Goal: Task Accomplishment & Management: Manage account settings

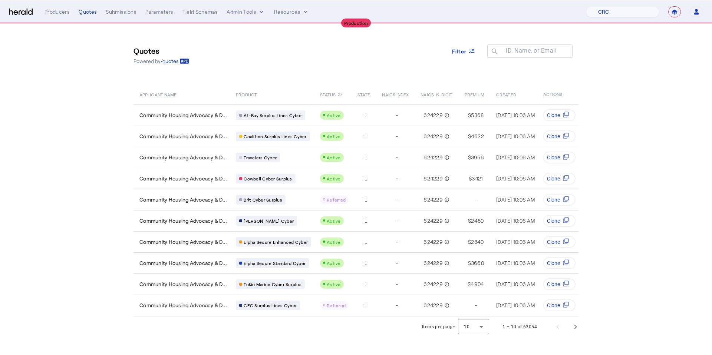
select select "pfm_h3db_crc"
select select "**********"
click at [692, 13] on button "Open user menu" at bounding box center [696, 12] width 13 height 10
click at [670, 53] on div "Manage Team" at bounding box center [674, 48] width 47 height 9
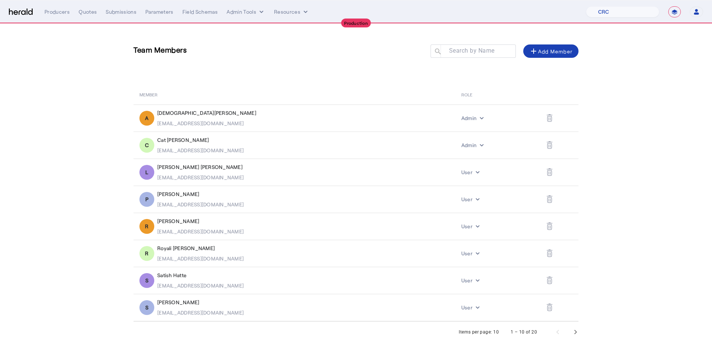
click at [5, 6] on nav "**********" at bounding box center [356, 11] width 712 height 23
click at [16, 9] on img at bounding box center [21, 12] width 24 height 7
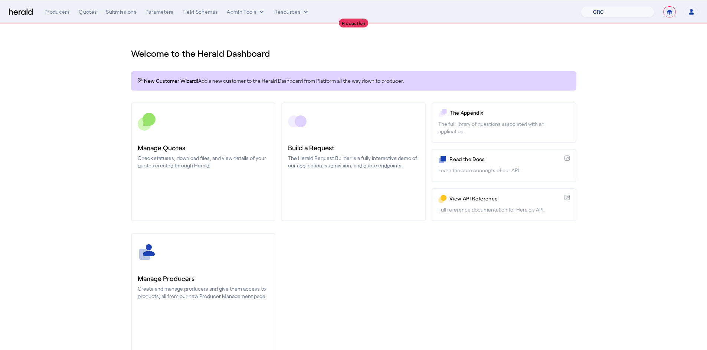
click at [616, 11] on select "1Fort Affinity Risk [PERSON_NAME] [PERSON_NAME] CRC Campus Coverage Citadel Fif…" at bounding box center [617, 11] width 73 height 11
select select "pfm_2v8p_herald_api"
click at [581, 6] on select "1Fort Affinity Risk [PERSON_NAME] [PERSON_NAME] CRC Campus Coverage Citadel Fif…" at bounding box center [617, 11] width 73 height 11
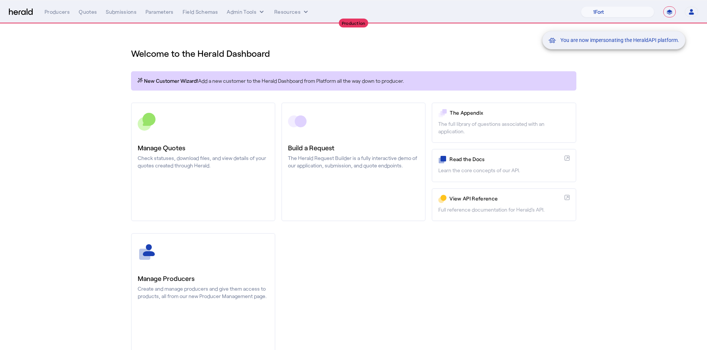
click at [680, 45] on div "You are now impersonating the HeraldAPI platform." at bounding box center [611, 40] width 139 height 18
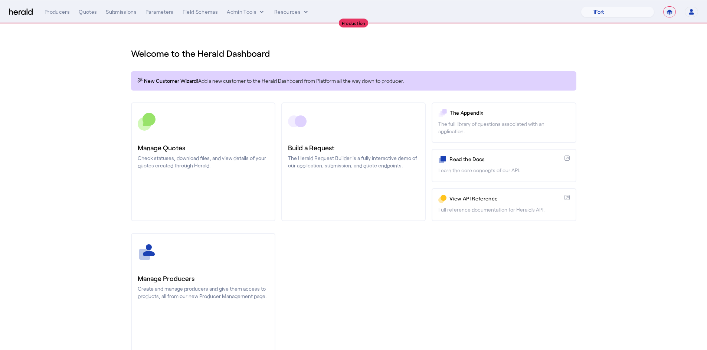
click at [688, 15] on icon "button" at bounding box center [691, 12] width 7 height 7
click at [658, 48] on div "Manage Team" at bounding box center [668, 48] width 47 height 9
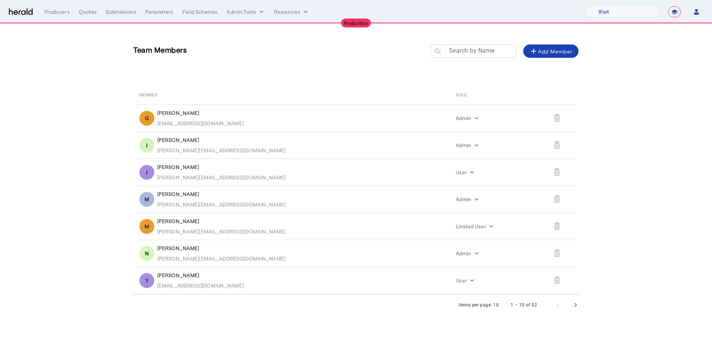
click at [464, 49] on mat-label "Search by Name" at bounding box center [472, 50] width 46 height 7
click at [464, 49] on input "Search by Name" at bounding box center [476, 50] width 67 height 9
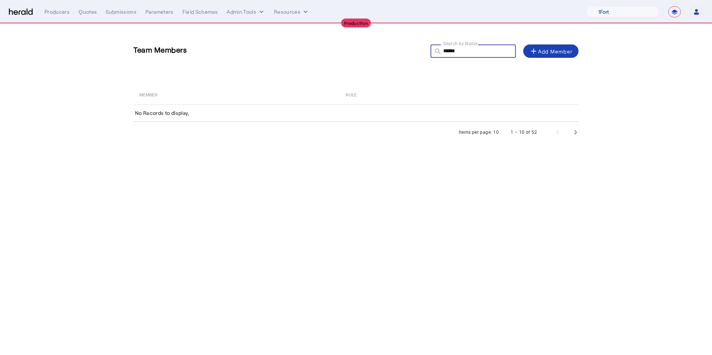
type input "******"
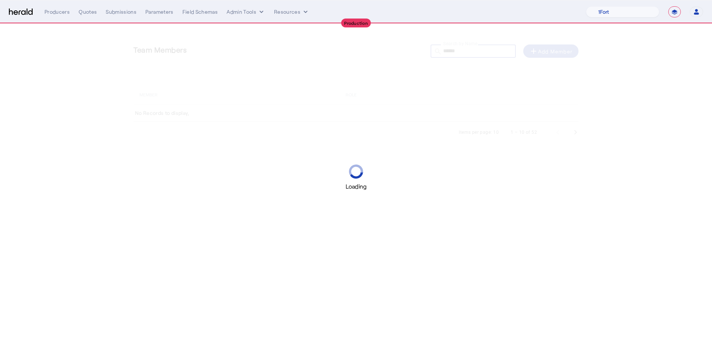
click at [539, 50] on div "Loading" at bounding box center [356, 177] width 712 height 355
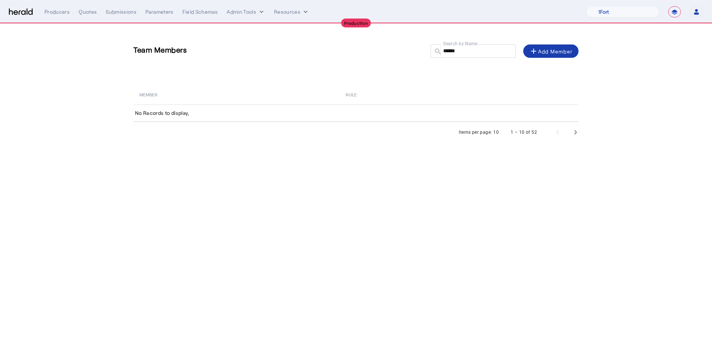
click at [548, 57] on span at bounding box center [551, 51] width 56 height 18
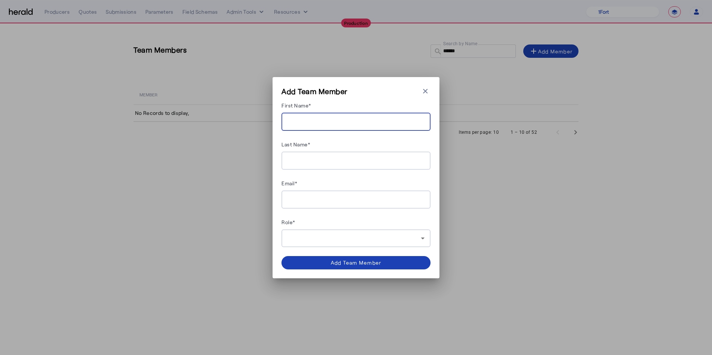
click at [357, 119] on input "First Name*" at bounding box center [355, 122] width 137 height 9
paste input "**********"
drag, startPoint x: 360, startPoint y: 119, endPoint x: 308, endPoint y: 123, distance: 52.0
click at [308, 123] on input "**********" at bounding box center [355, 122] width 137 height 9
type input "*******"
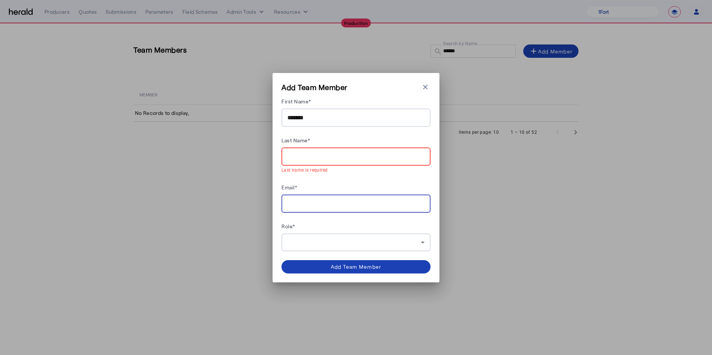
paste input "**********"
type input "**********"
click at [368, 155] on input "Last Name*" at bounding box center [355, 156] width 137 height 9
paste input "*********"
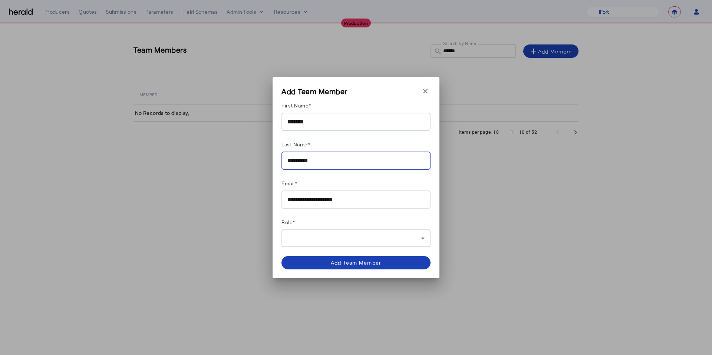
type input "*********"
drag, startPoint x: 366, startPoint y: 248, endPoint x: 366, endPoint y: 239, distance: 8.9
click at [366, 248] on div "**********" at bounding box center [356, 185] width 149 height 169
click at [366, 239] on div at bounding box center [354, 238] width 134 height 9
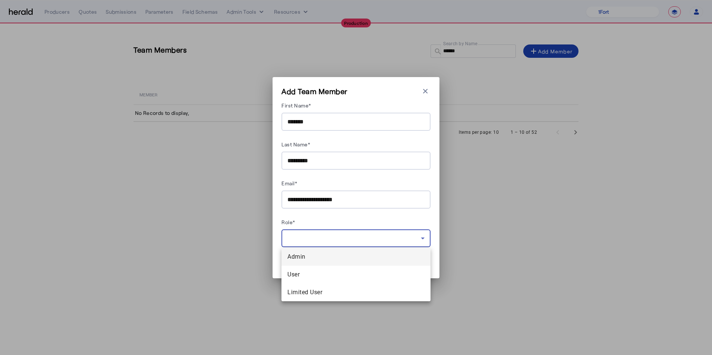
click at [333, 259] on span "Admin" at bounding box center [355, 257] width 137 height 9
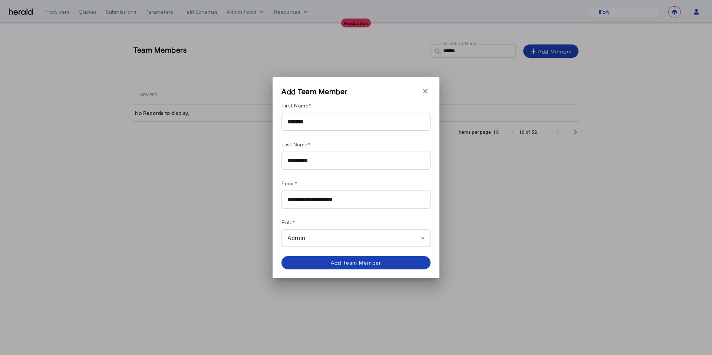
click at [338, 246] on div "Admin" at bounding box center [355, 239] width 137 height 18
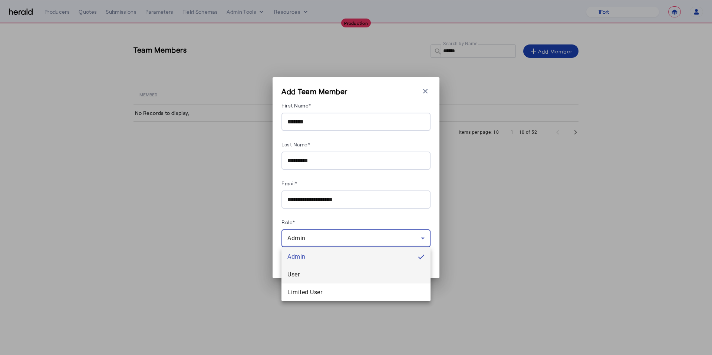
click at [320, 267] on mat-option "User" at bounding box center [356, 275] width 149 height 18
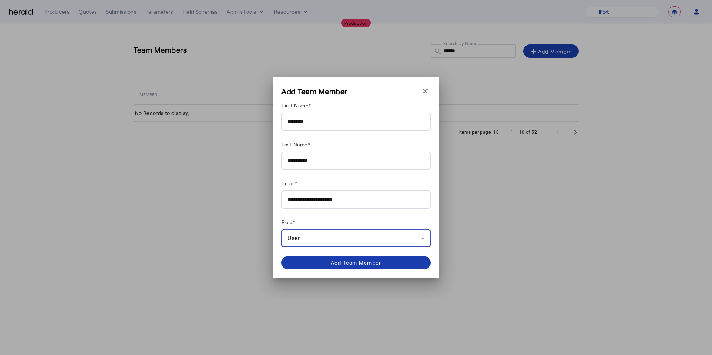
click at [344, 268] on span at bounding box center [356, 263] width 149 height 18
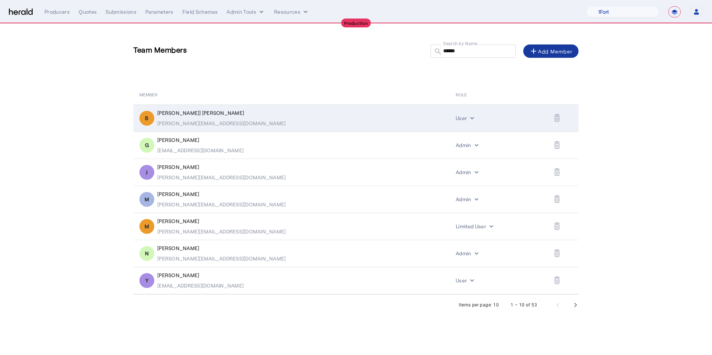
click at [166, 106] on td "B [PERSON_NAME]] Nikitenko [EMAIL_ADDRESS][DOMAIN_NAME]" at bounding box center [292, 118] width 316 height 27
click at [181, 112] on div "[PERSON_NAME]] [PERSON_NAME]" at bounding box center [221, 112] width 128 height 7
click at [173, 120] on div "[PERSON_NAME][EMAIL_ADDRESS][DOMAIN_NAME]" at bounding box center [221, 123] width 128 height 7
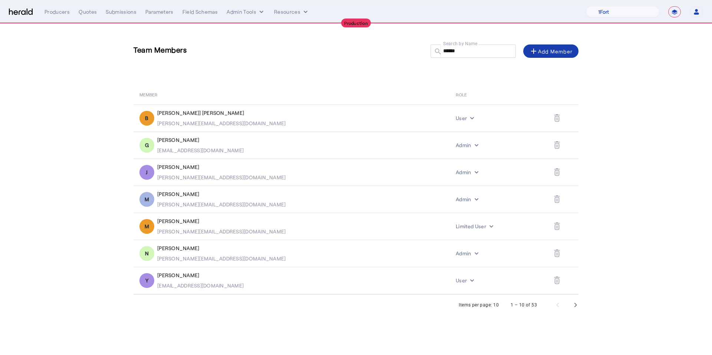
click at [561, 54] on div "add Add Member" at bounding box center [551, 51] width 44 height 9
click at [462, 55] on div "******" at bounding box center [476, 55] width 67 height 21
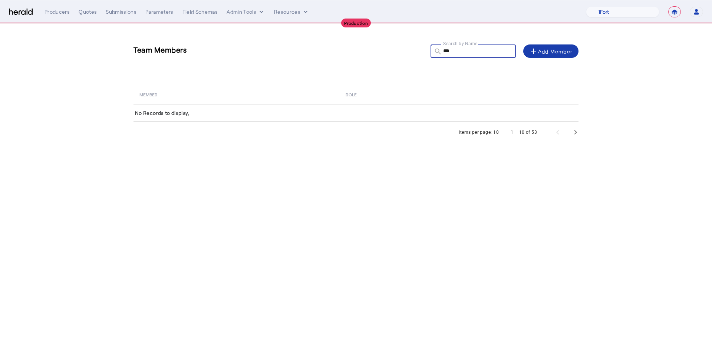
type input "***"
click at [546, 50] on div "add Add Member" at bounding box center [551, 51] width 44 height 9
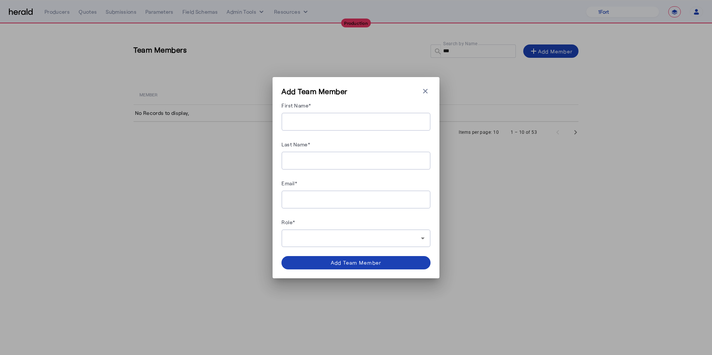
click at [346, 121] on input "First Name*" at bounding box center [355, 122] width 137 height 9
type input "***"
type input "*******"
type input "**********"
click at [395, 246] on div at bounding box center [355, 239] width 137 height 18
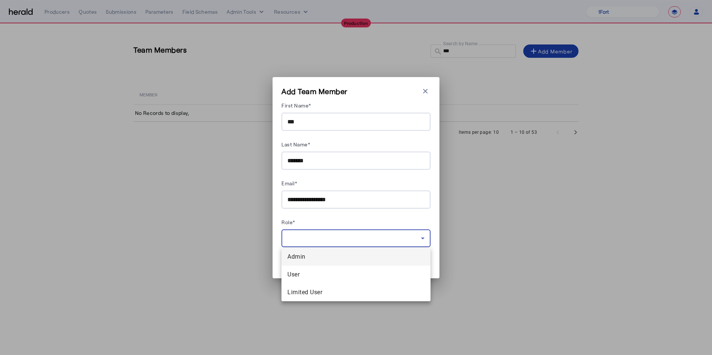
click at [374, 259] on span "Admin" at bounding box center [355, 257] width 137 height 9
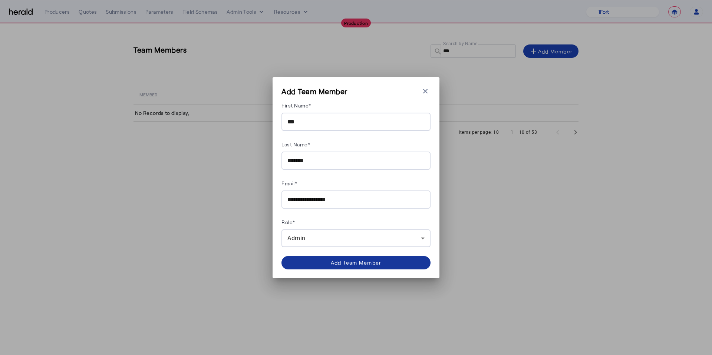
click at [361, 264] on div "Add Team Member" at bounding box center [356, 263] width 51 height 8
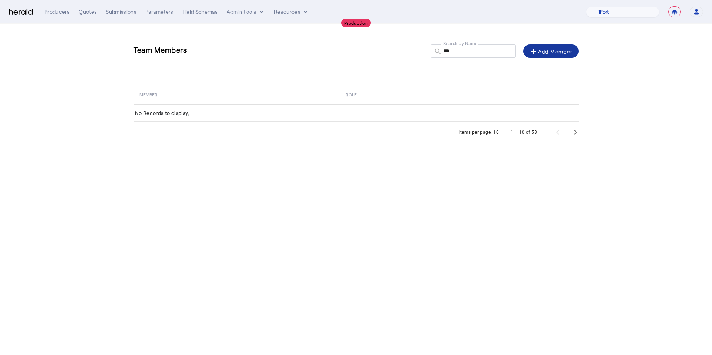
click at [22, 13] on img at bounding box center [21, 12] width 24 height 7
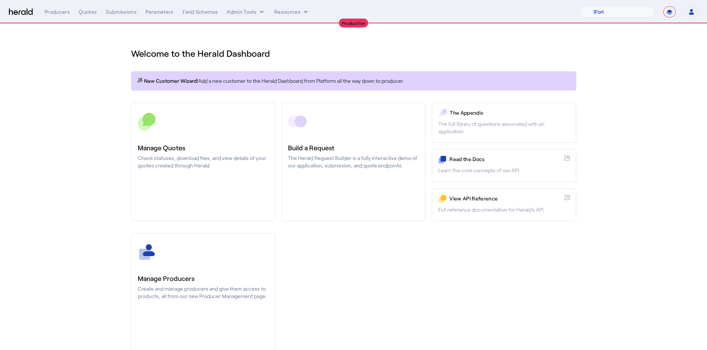
click at [672, 14] on select "**********" at bounding box center [669, 11] width 13 height 11
click at [687, 8] on button "Open user menu" at bounding box center [690, 12] width 13 height 10
click at [668, 52] on div "Manage Team" at bounding box center [668, 48] width 47 height 9
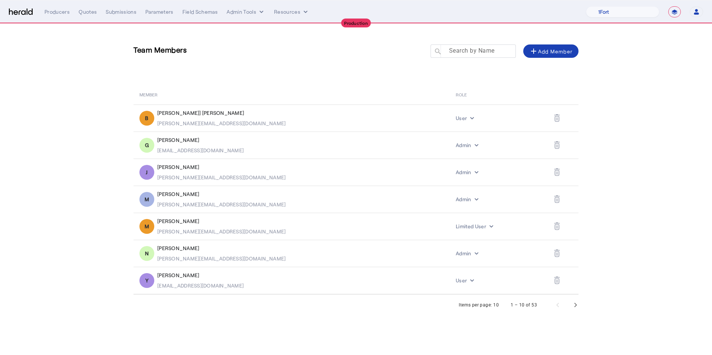
click at [482, 48] on mat-label "Search by Name" at bounding box center [472, 50] width 46 height 7
click at [482, 48] on input "Search by Name" at bounding box center [476, 50] width 67 height 9
type input "***"
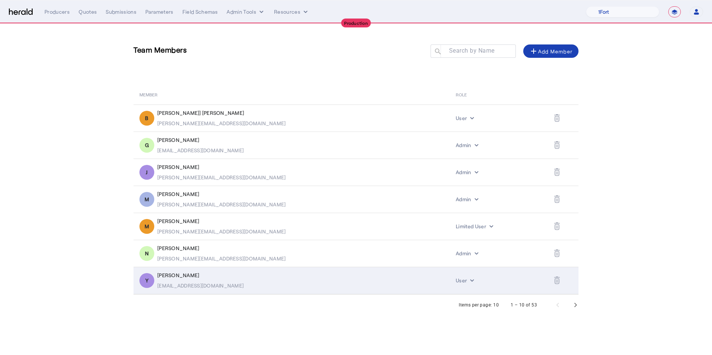
click at [554, 281] on icon "Table view of all platform users" at bounding box center [557, 281] width 6 height 8
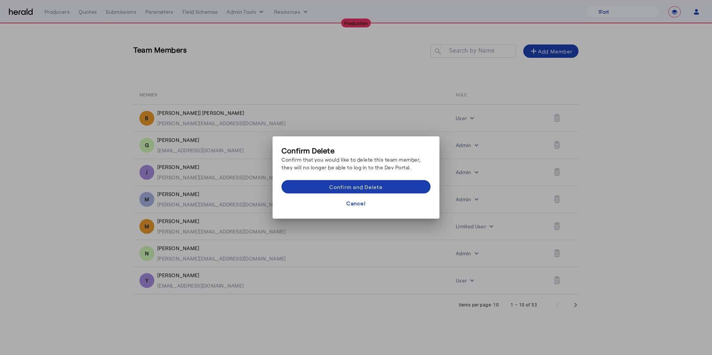
click at [375, 184] on div "Confirm and Delete" at bounding box center [355, 187] width 53 height 8
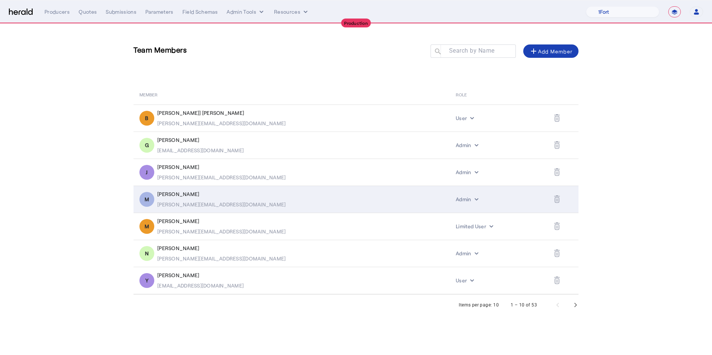
click at [555, 198] on icon "Table view of all platform users" at bounding box center [557, 200] width 5 height 6
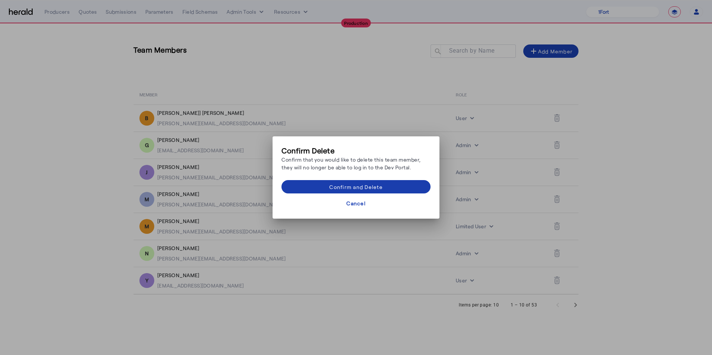
click at [388, 189] on span at bounding box center [356, 187] width 149 height 18
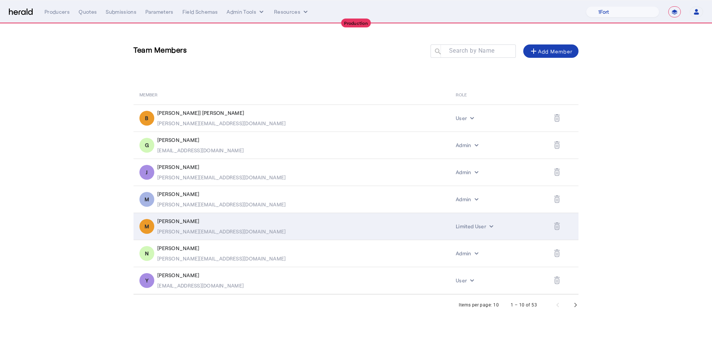
click at [556, 226] on icon "Table view of all platform users" at bounding box center [556, 227] width 1 height 3
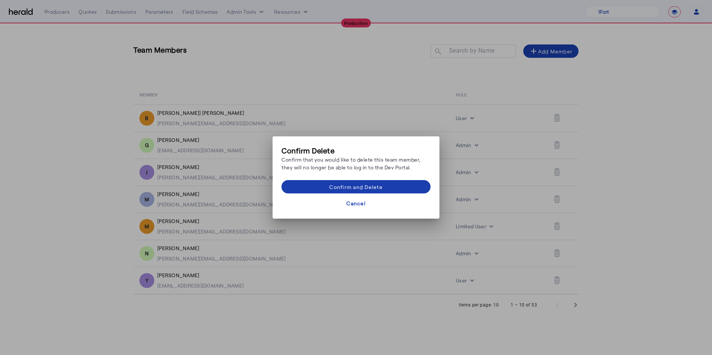
click at [411, 188] on span at bounding box center [356, 187] width 149 height 18
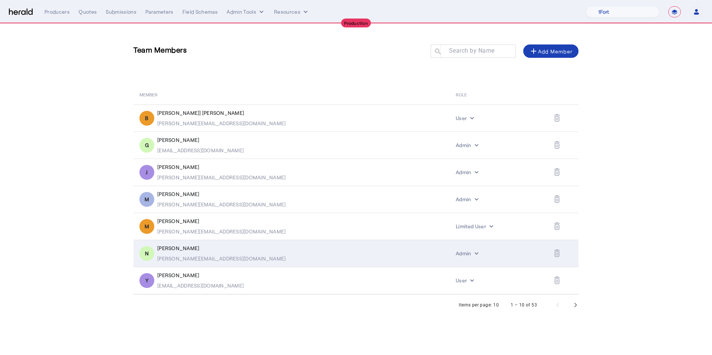
click at [554, 253] on icon "Table view of all platform users" at bounding box center [557, 254] width 6 height 8
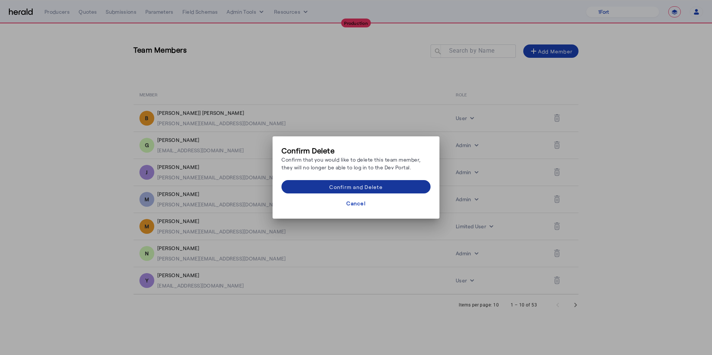
click at [421, 191] on span at bounding box center [356, 187] width 149 height 18
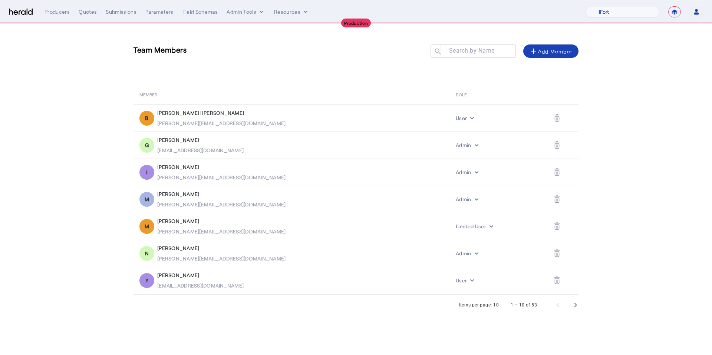
click at [654, 201] on section "Team Members Search by Name search add Add Member MEMBER ROLE [PERSON_NAME]] Ni…" at bounding box center [356, 170] width 712 height 292
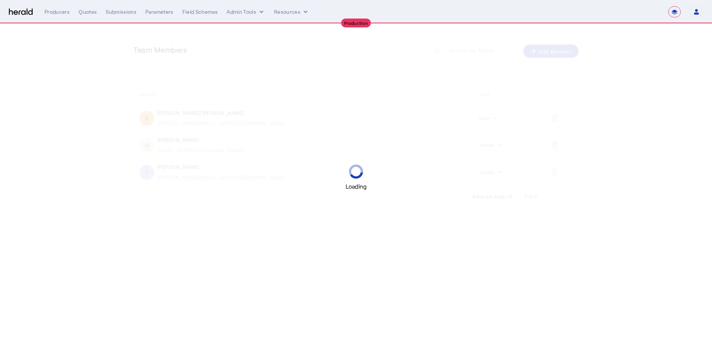
select select "**********"
select select "pfm_2v8p_herald_api"
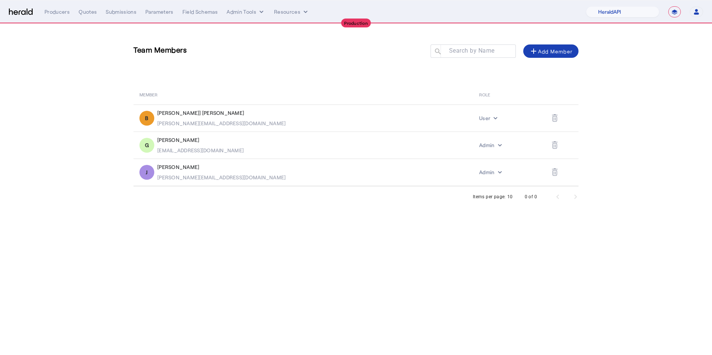
click at [572, 198] on div "0 of 0" at bounding box center [550, 197] width 69 height 18
click at [674, 11] on select "**********" at bounding box center [674, 11] width 13 height 11
select select "*******"
click at [668, 6] on select "**********" at bounding box center [674, 11] width 13 height 11
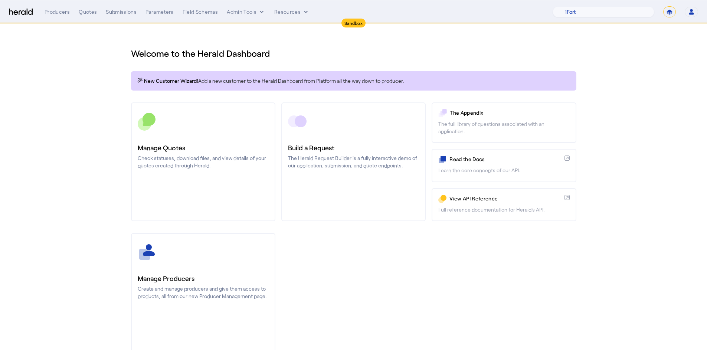
click at [694, 11] on icon "button" at bounding box center [691, 12] width 7 height 7
click at [672, 46] on div "Manage Team" at bounding box center [668, 48] width 47 height 9
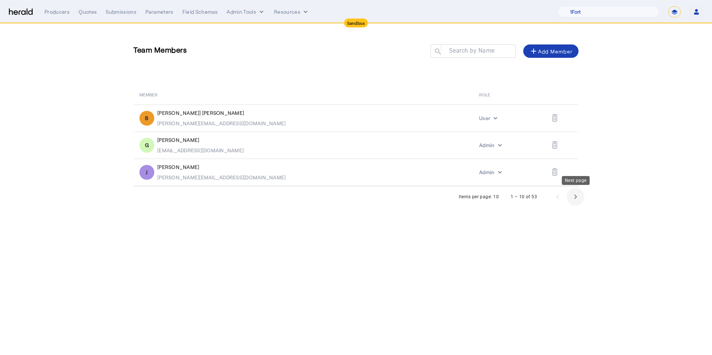
click at [573, 198] on span "Next page" at bounding box center [576, 197] width 18 height 18
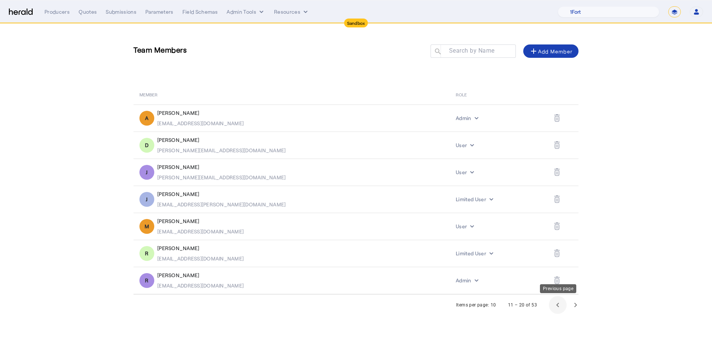
click at [558, 302] on span "Previous page" at bounding box center [558, 305] width 18 height 18
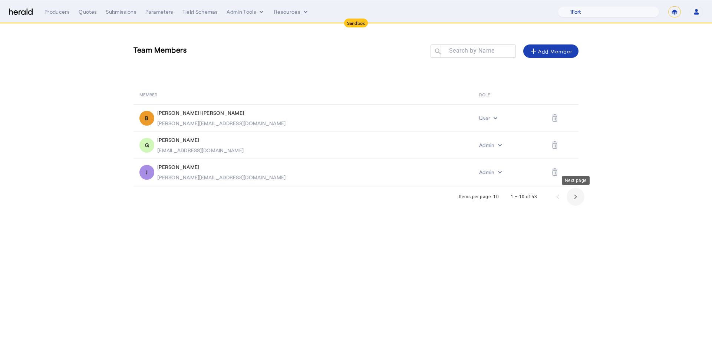
click at [574, 201] on span "Next page" at bounding box center [576, 197] width 18 height 18
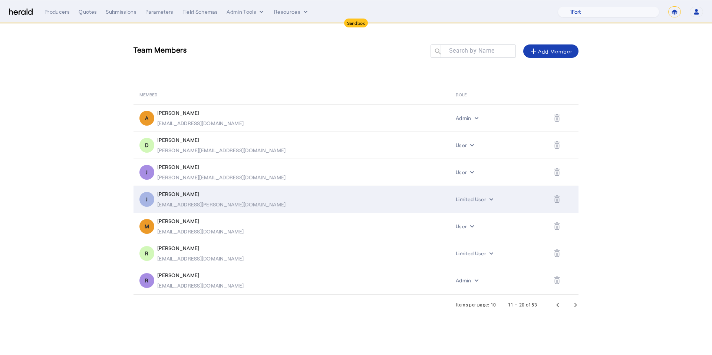
click at [554, 201] on icon "Table view of all platform users" at bounding box center [557, 199] width 6 height 8
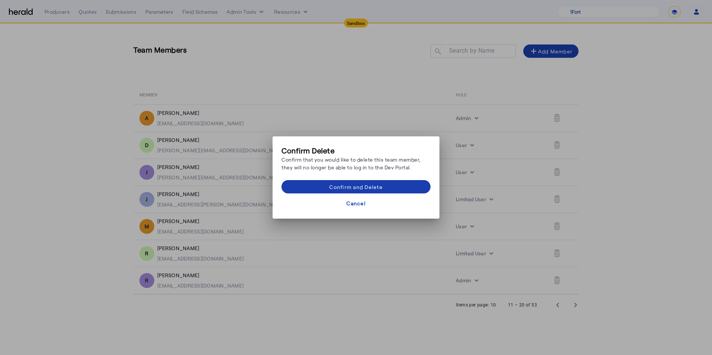
click at [409, 183] on span at bounding box center [356, 187] width 149 height 18
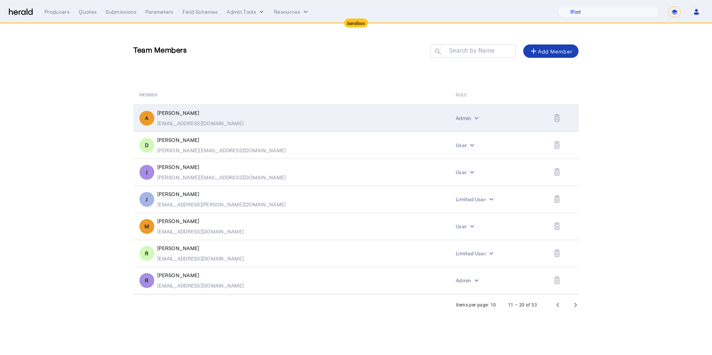
click at [554, 118] on icon "Table view of all platform users" at bounding box center [557, 118] width 6 height 8
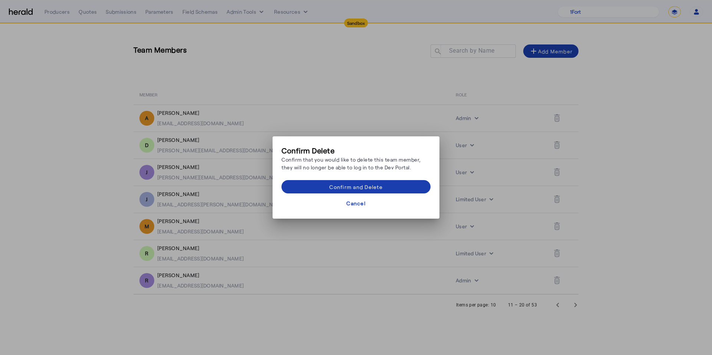
click at [396, 182] on span at bounding box center [356, 187] width 149 height 18
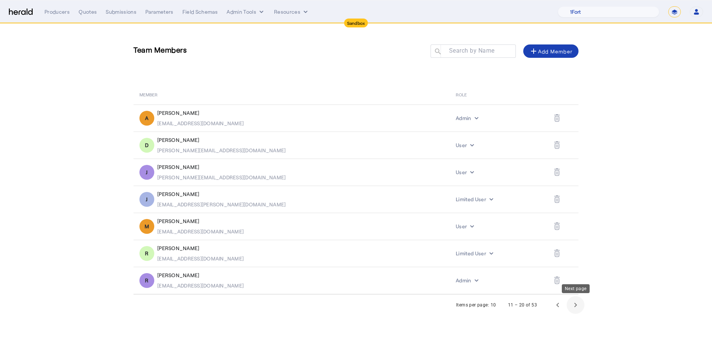
click at [578, 307] on span "Next page" at bounding box center [576, 305] width 18 height 18
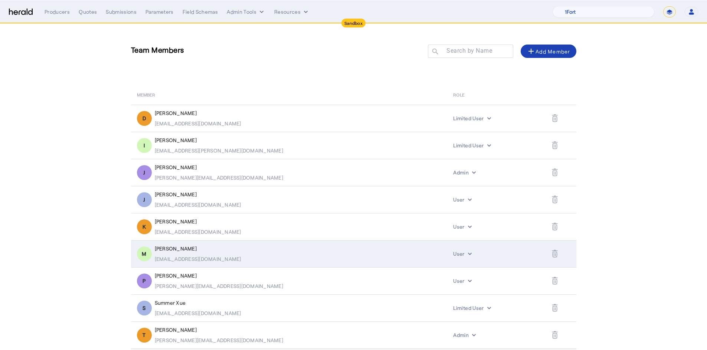
scroll to position [1, 0]
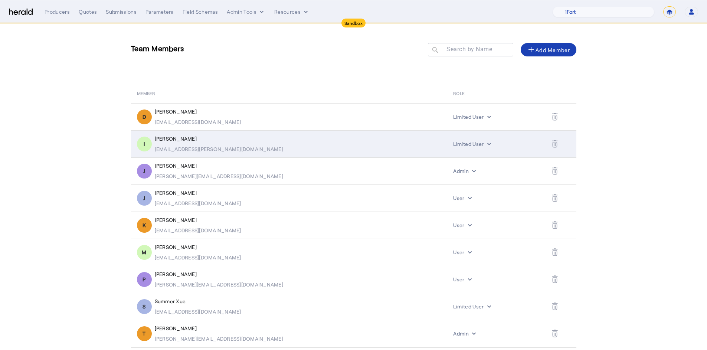
click at [553, 145] on icon "Table view of all platform users" at bounding box center [553, 144] width 1 height 3
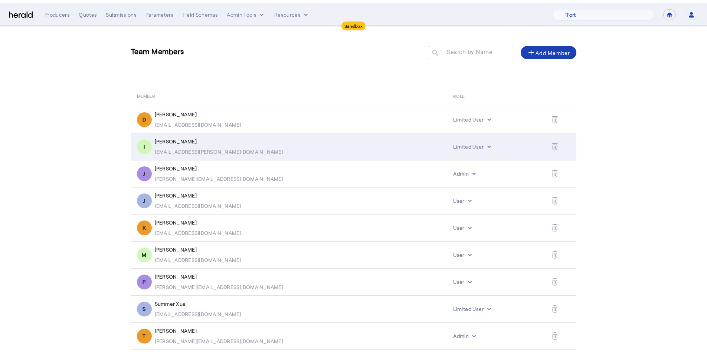
scroll to position [0, 0]
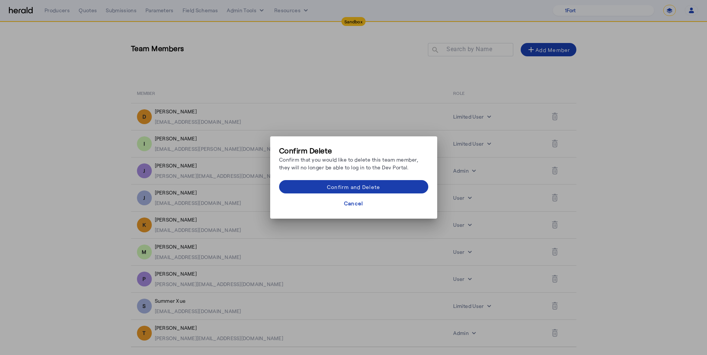
click at [408, 187] on span at bounding box center [353, 187] width 149 height 18
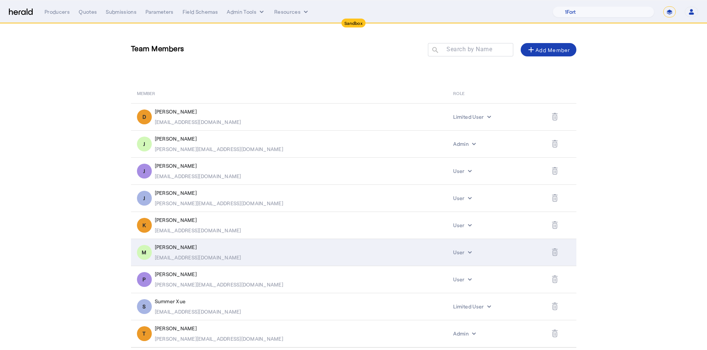
scroll to position [3, 0]
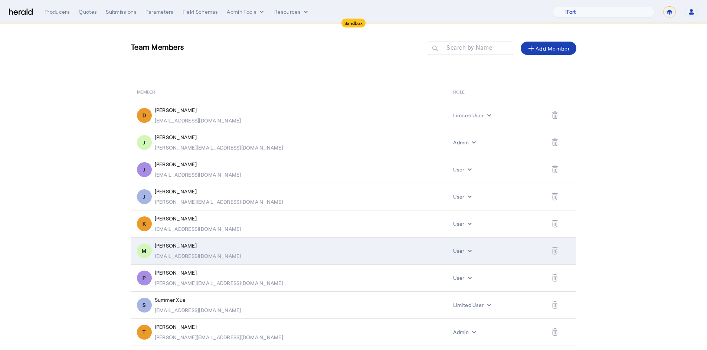
click at [552, 249] on icon "Table view of all platform users" at bounding box center [555, 251] width 6 height 8
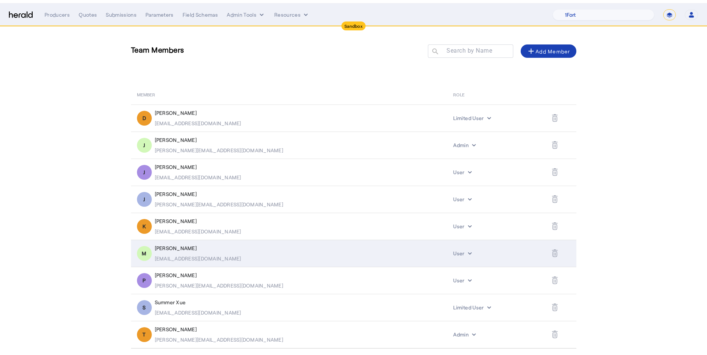
scroll to position [0, 0]
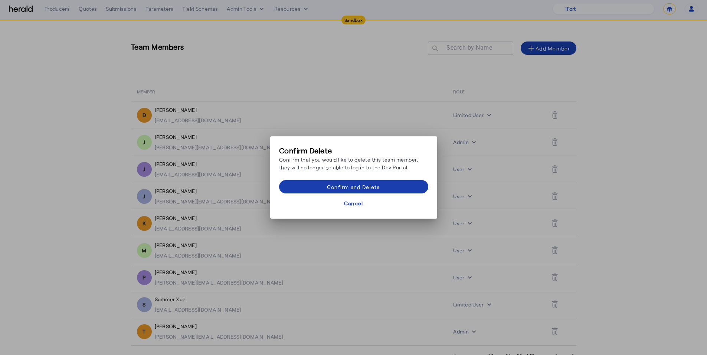
click at [398, 188] on span at bounding box center [353, 187] width 149 height 18
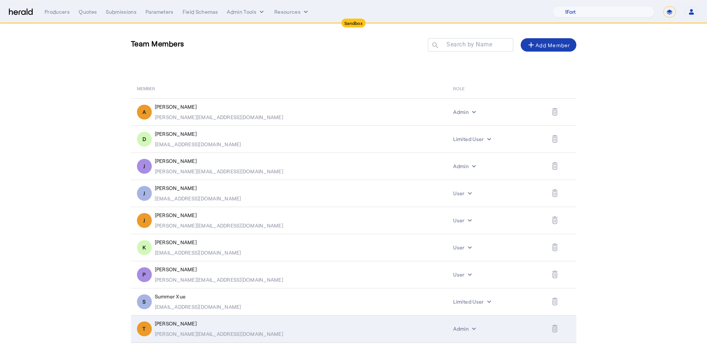
scroll to position [11, 0]
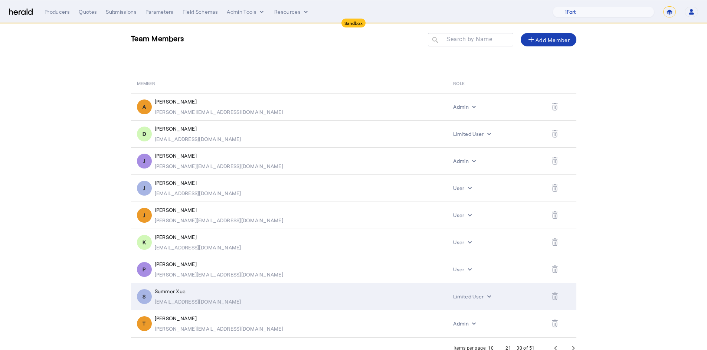
click at [552, 294] on icon "Table view of all platform users" at bounding box center [554, 297] width 5 height 6
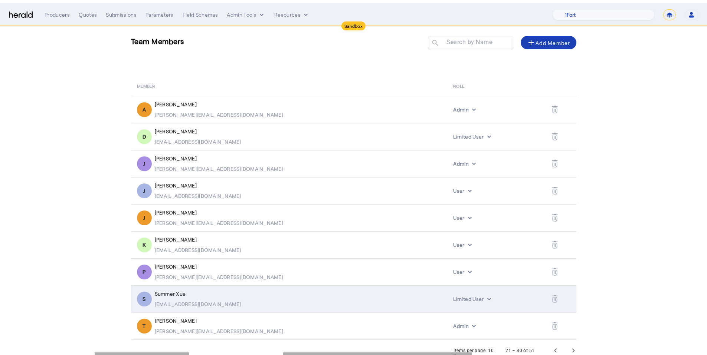
scroll to position [0, 0]
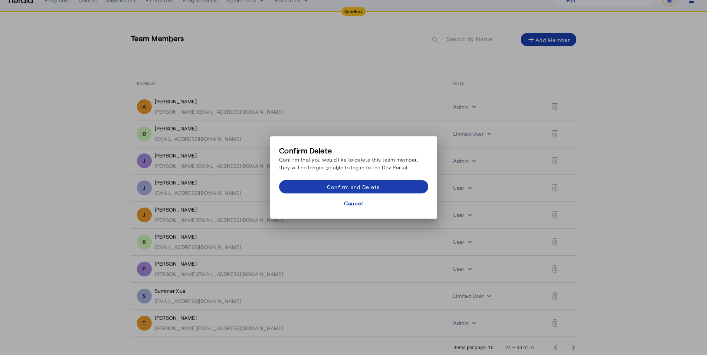
click at [397, 190] on span at bounding box center [353, 187] width 149 height 18
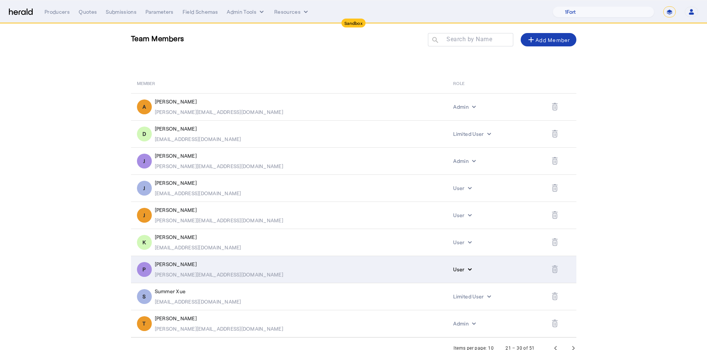
scroll to position [20, 0]
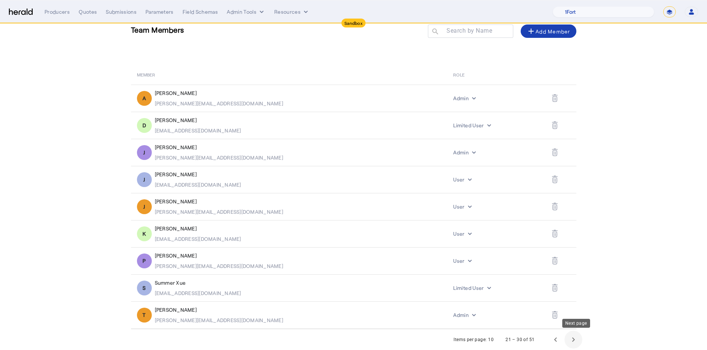
click at [573, 338] on span "Next page" at bounding box center [573, 340] width 18 height 18
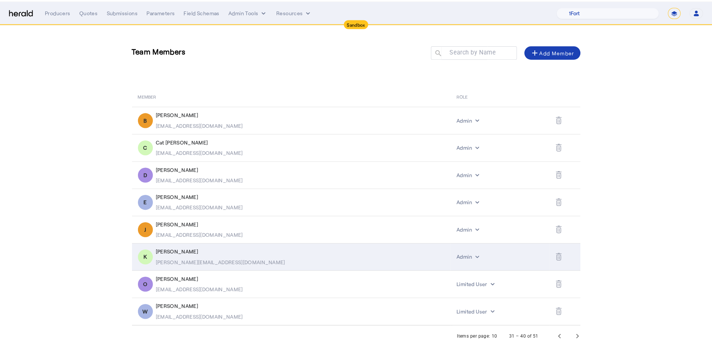
scroll to position [0, 0]
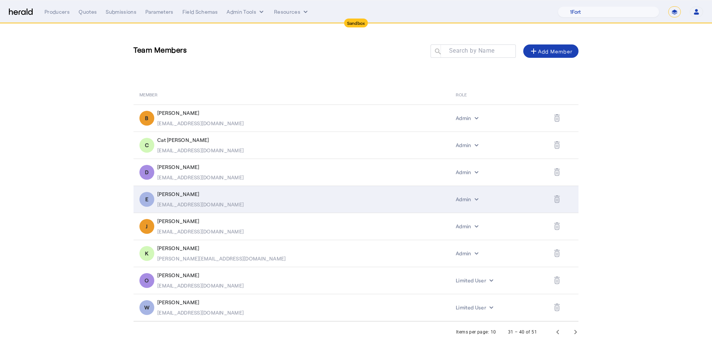
click at [554, 200] on icon "Table view of all platform users" at bounding box center [557, 199] width 6 height 8
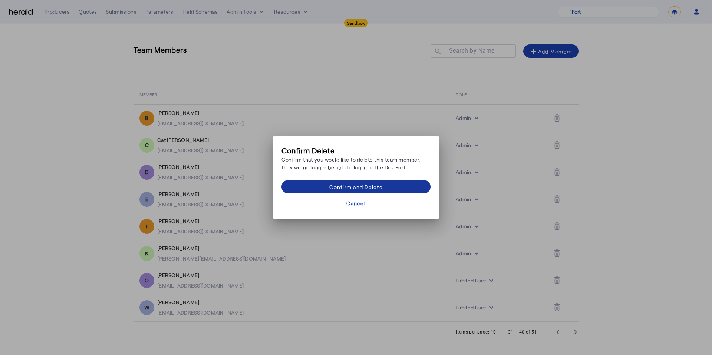
click at [385, 185] on span at bounding box center [356, 187] width 149 height 18
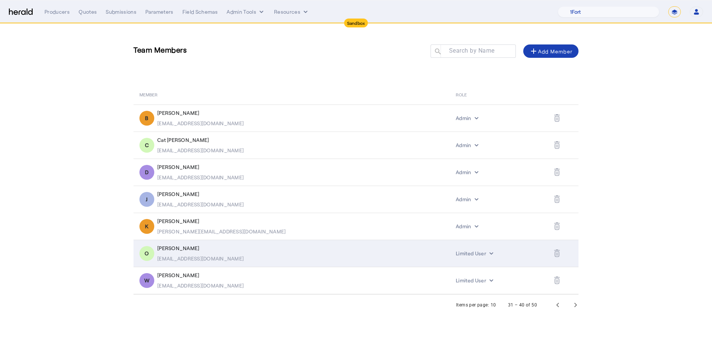
click at [554, 255] on icon "Table view of all platform users" at bounding box center [557, 254] width 6 height 8
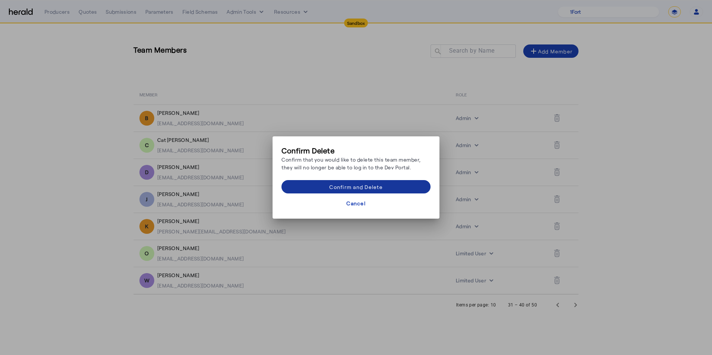
click at [417, 182] on span at bounding box center [356, 187] width 149 height 18
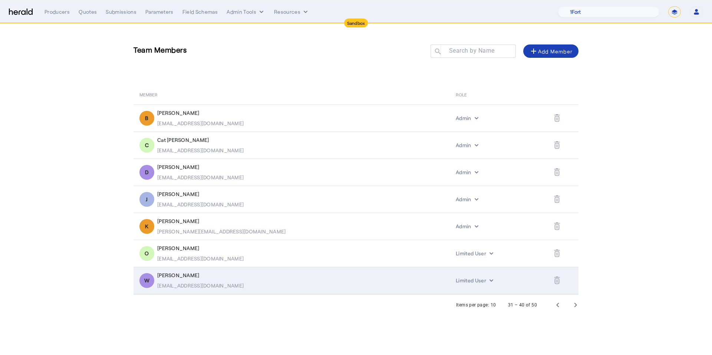
click at [554, 279] on icon "Table view of all platform users" at bounding box center [557, 281] width 6 height 8
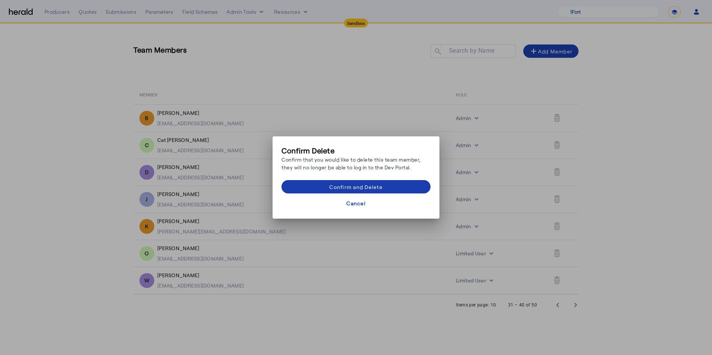
click at [412, 185] on span at bounding box center [356, 187] width 149 height 18
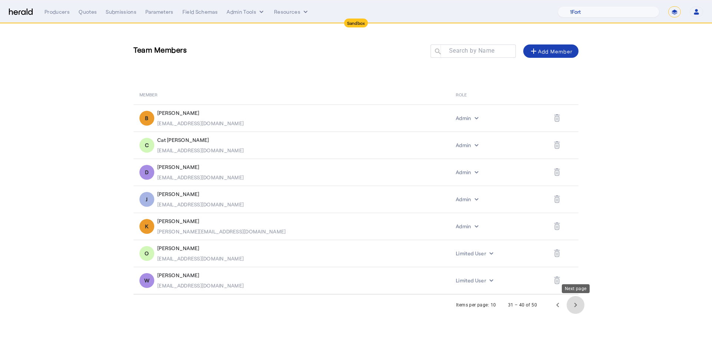
click at [583, 307] on span "Next page" at bounding box center [576, 305] width 18 height 18
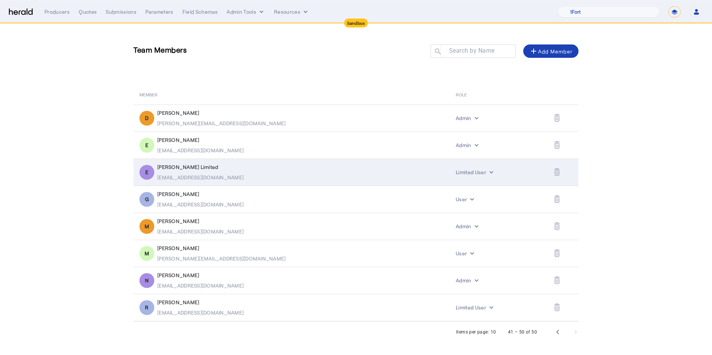
click at [554, 174] on icon "Table view of all platform users" at bounding box center [557, 172] width 6 height 8
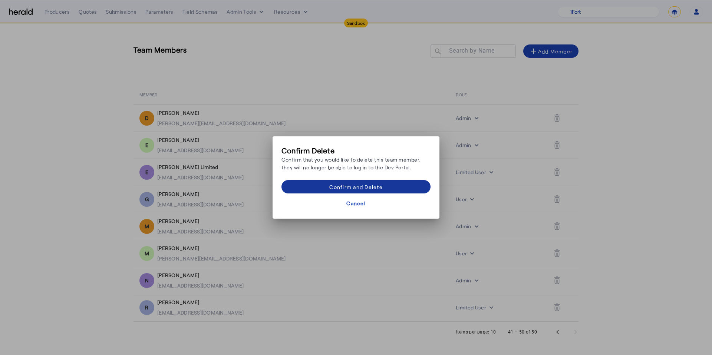
click at [413, 190] on span at bounding box center [356, 187] width 149 height 18
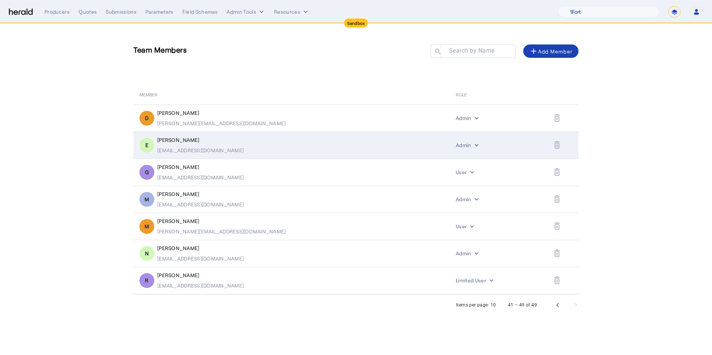
click at [558, 145] on icon "Table view of all platform users" at bounding box center [558, 146] width 1 height 3
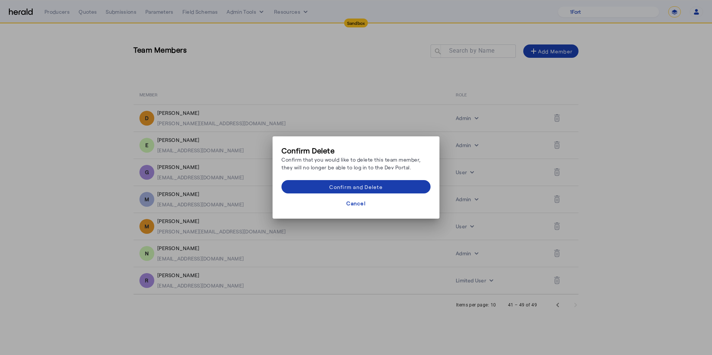
click at [404, 183] on span at bounding box center [356, 187] width 149 height 18
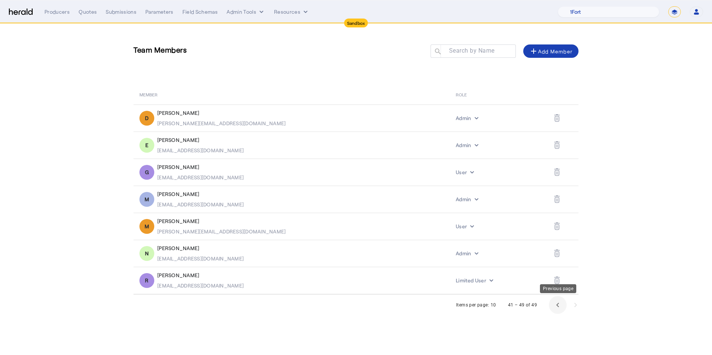
click at [557, 305] on span "Previous page" at bounding box center [558, 305] width 18 height 18
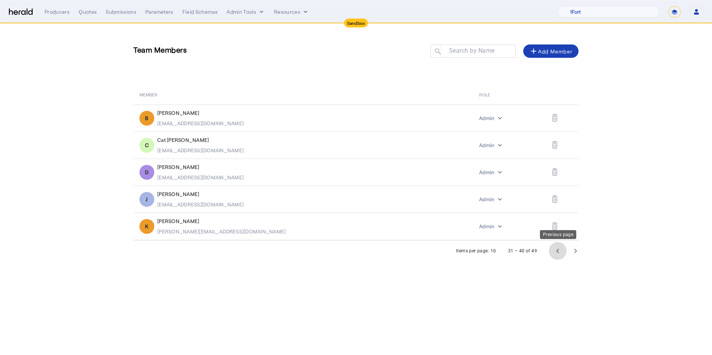
click at [558, 257] on span "Previous page" at bounding box center [558, 251] width 18 height 18
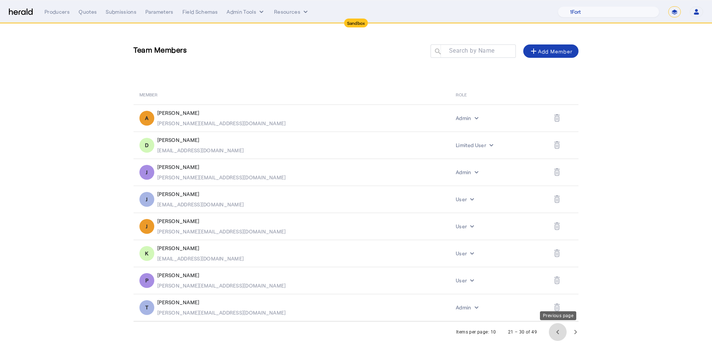
click at [558, 331] on span "Previous page" at bounding box center [558, 332] width 18 height 18
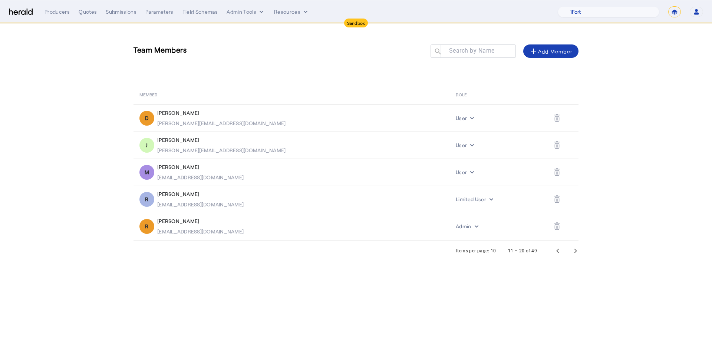
click at [695, 11] on icon "button" at bounding box center [696, 12] width 7 height 7
click at [675, 68] on div "Log Out" at bounding box center [674, 66] width 47 height 9
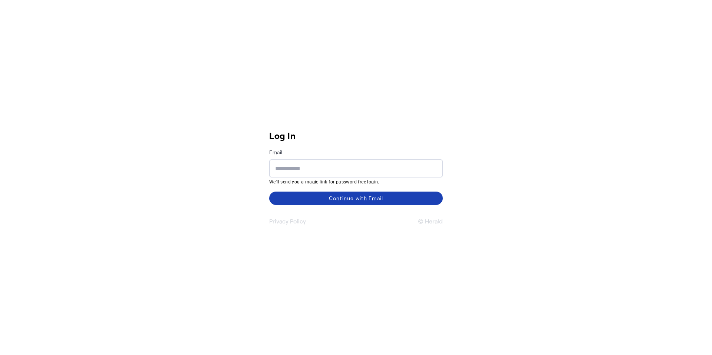
click at [444, 215] on div "Log In Email We'll send you a magic-link for password-free login. Continue with…" at bounding box center [355, 178] width 185 height 108
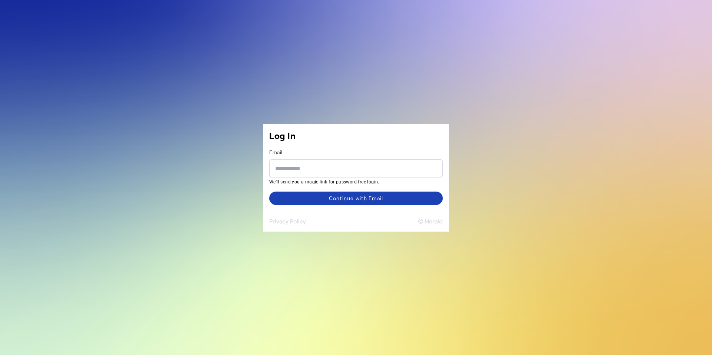
click at [436, 221] on button "© Herald" at bounding box center [430, 221] width 25 height 9
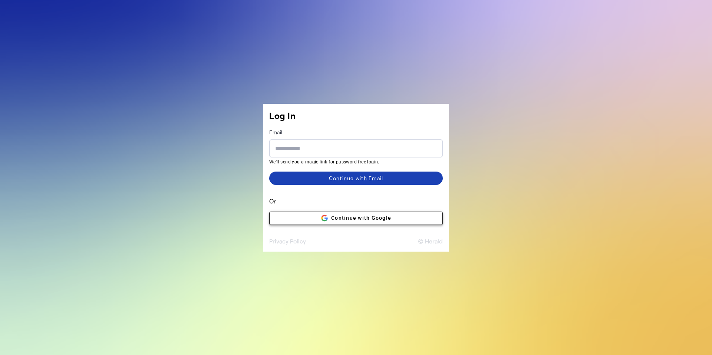
click at [432, 216] on span at bounding box center [356, 219] width 173 height 18
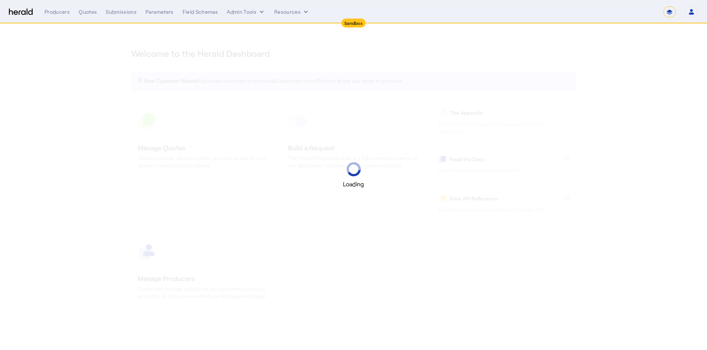
select select "*******"
select select "pfm_2v8p_herald_api"
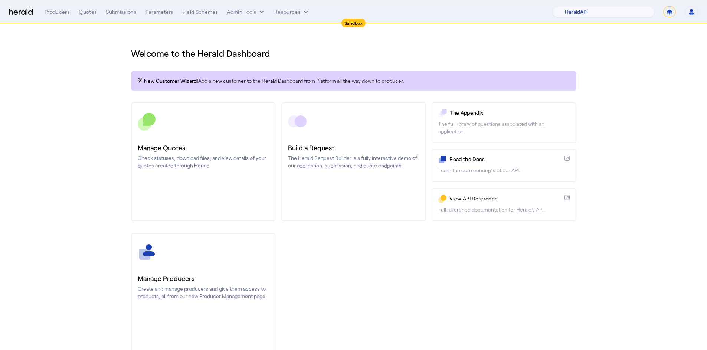
click at [667, 14] on select "**********" at bounding box center [669, 11] width 13 height 11
click at [693, 10] on icon "button" at bounding box center [691, 12] width 7 height 7
click at [667, 43] on div "Manage Team" at bounding box center [668, 49] width 59 height 18
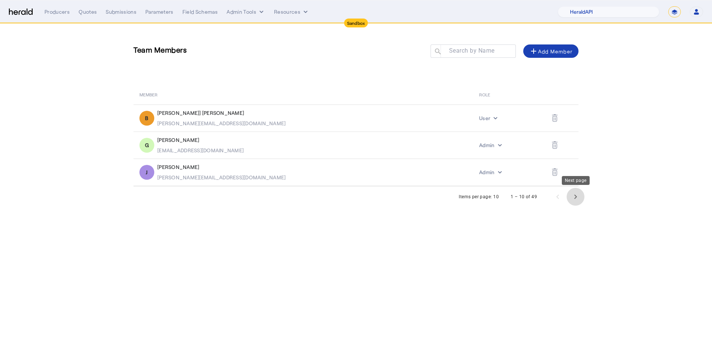
click at [571, 199] on span "Next page" at bounding box center [576, 197] width 18 height 18
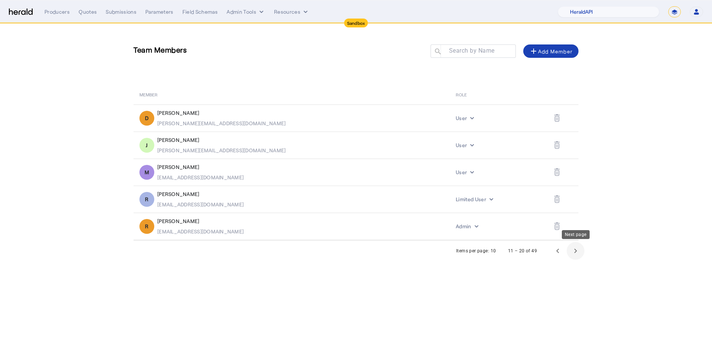
click at [573, 247] on span "Next page" at bounding box center [576, 251] width 18 height 18
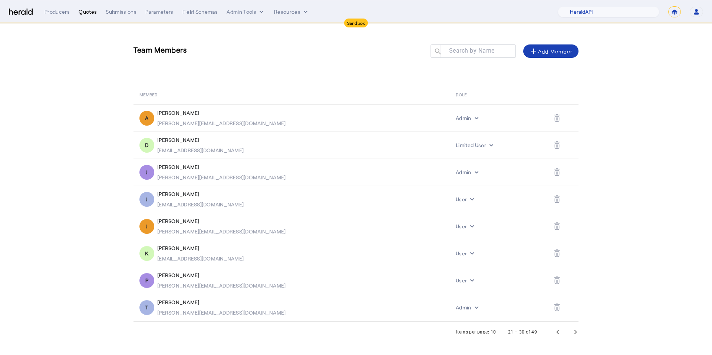
click at [86, 13] on div "Quotes" at bounding box center [88, 11] width 18 height 7
